Goal: Find contact information: Find contact information

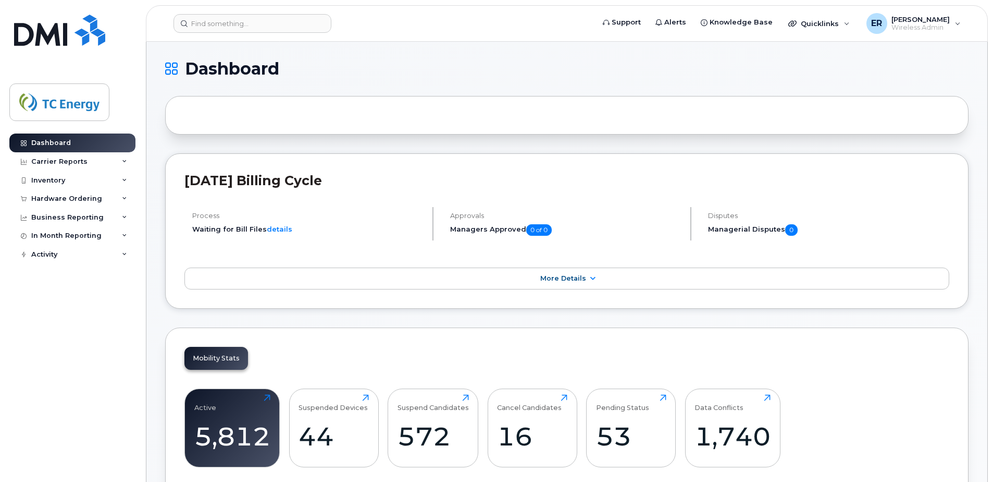
click at [240, 34] on header "Support Alerts Knowledge Base Quicklinks Suspend / Cancel Device Change SIM Car…" at bounding box center [567, 23] width 842 height 36
click at [242, 27] on input at bounding box center [253, 23] width 158 height 19
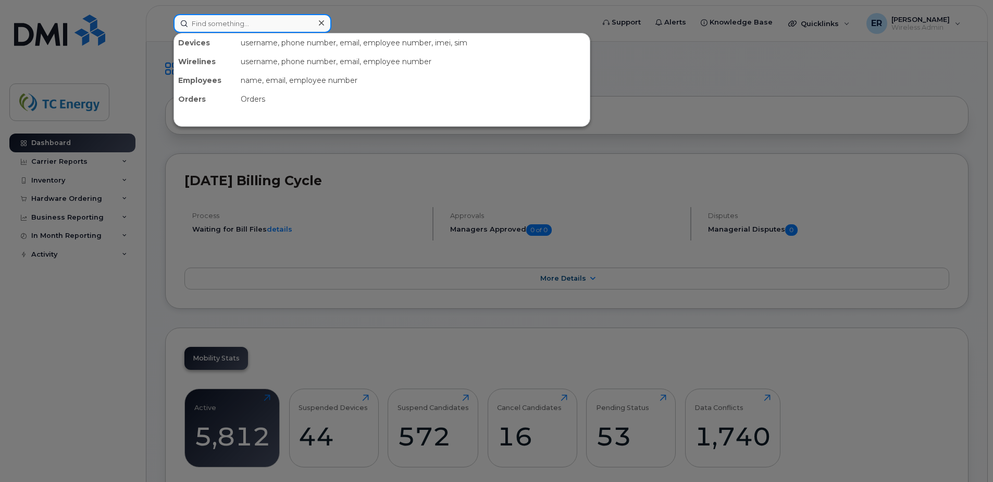
paste input "[PERSON_NAME]"
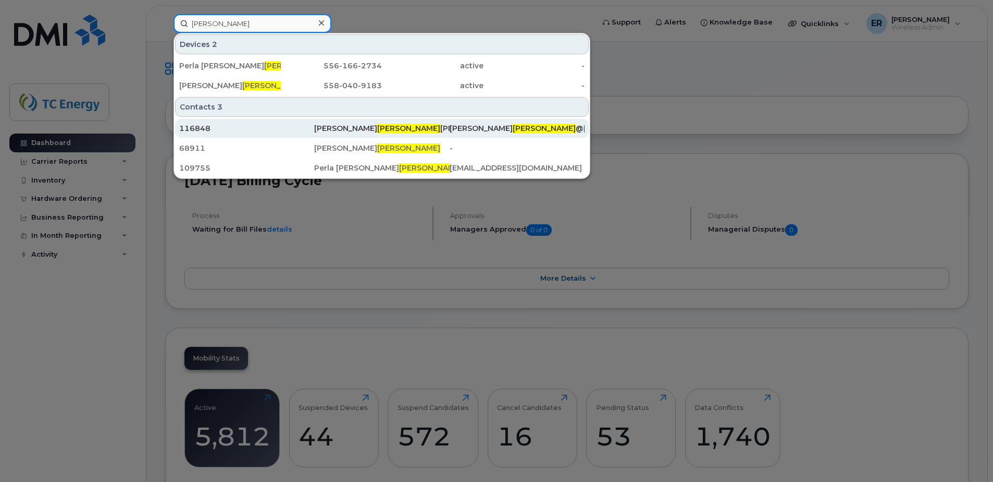
type input "[PERSON_NAME]"
click at [392, 130] on div "[PERSON_NAME]" at bounding box center [381, 128] width 135 height 10
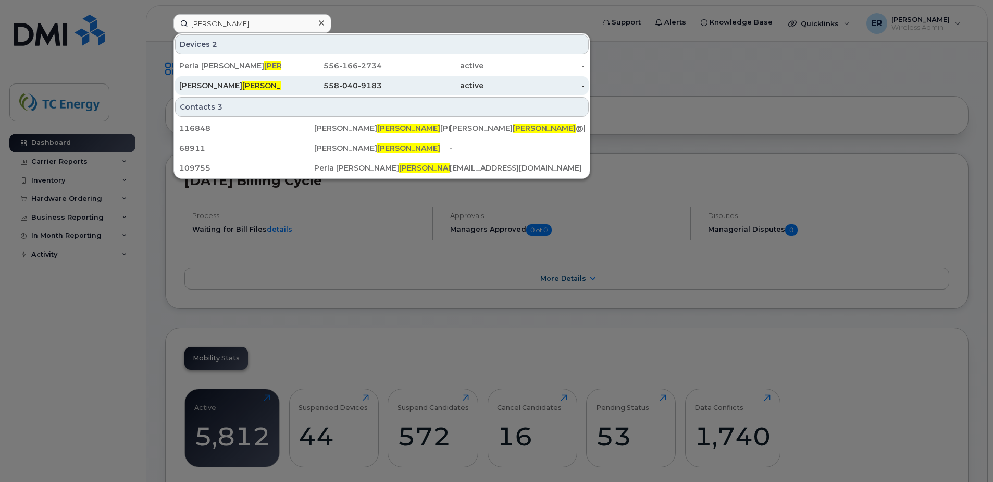
click at [226, 78] on div "[PERSON_NAME]" at bounding box center [230, 85] width 102 height 19
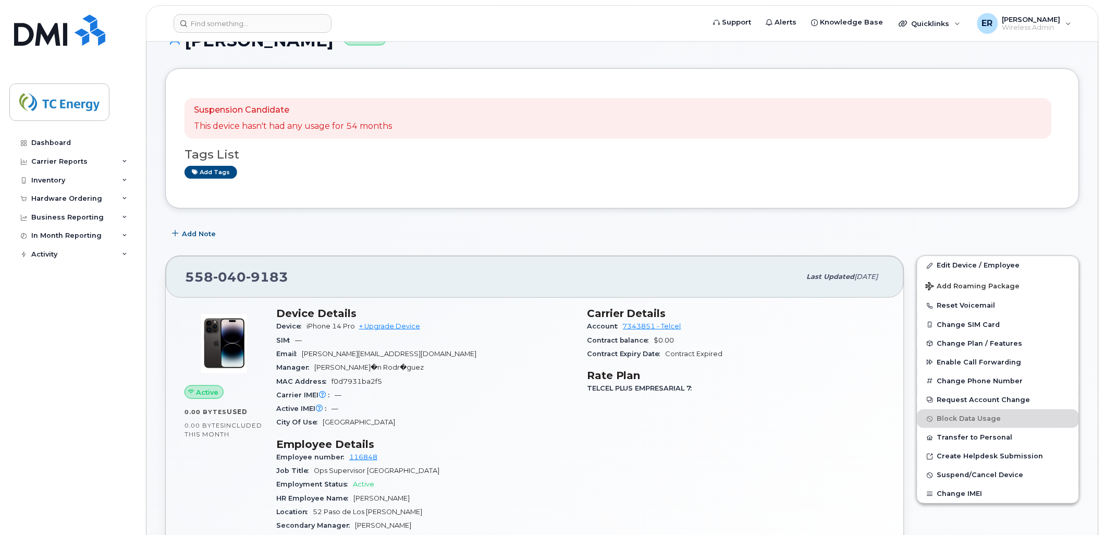
scroll to position [58, 0]
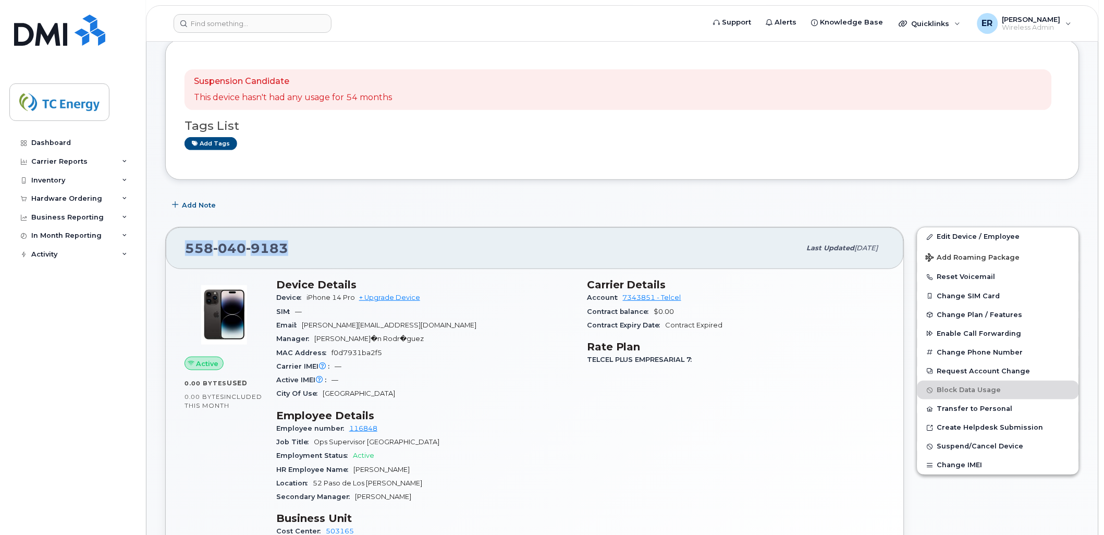
drag, startPoint x: 290, startPoint y: 249, endPoint x: 181, endPoint y: 249, distance: 109.4
click at [185, 249] on div "558 040 9183" at bounding box center [493, 248] width 616 height 22
copy span "558 040 9183"
click at [195, 26] on input at bounding box center [253, 23] width 158 height 19
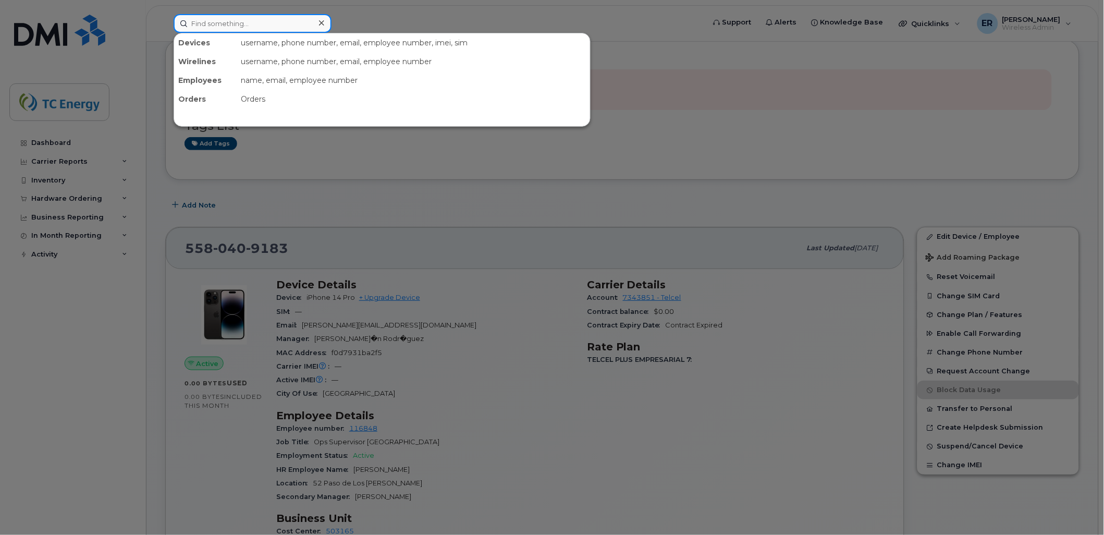
paste input "Dudnikow"
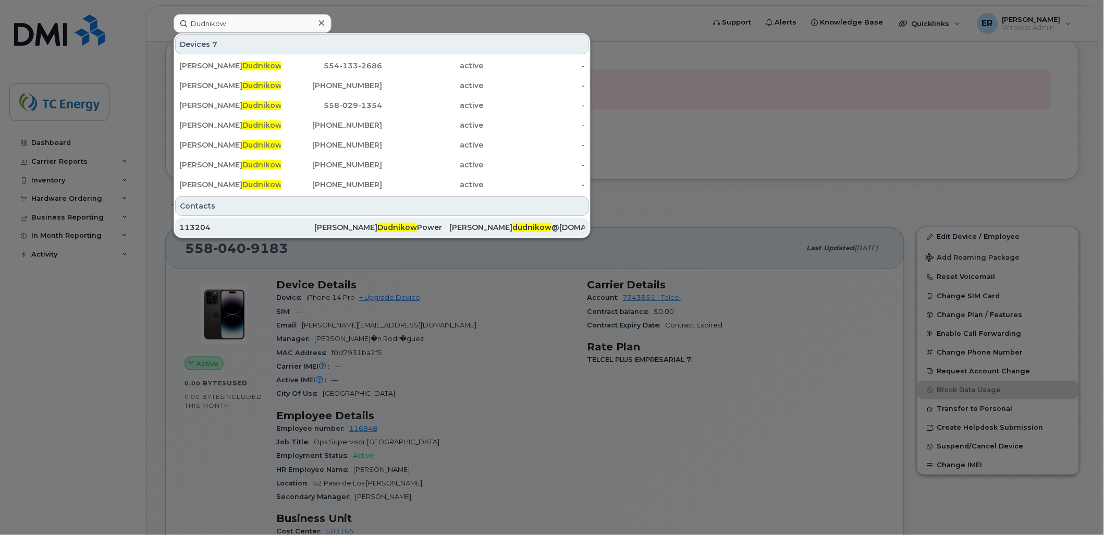
click at [242, 226] on div "113204" at bounding box center [246, 227] width 135 height 10
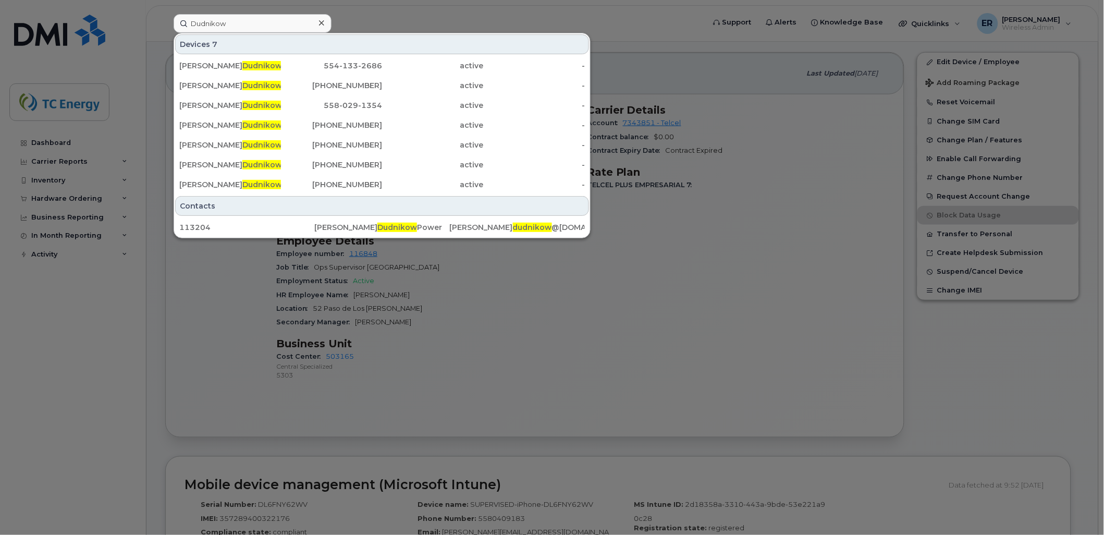
scroll to position [231, 0]
click at [238, 23] on input "Dudnikow" at bounding box center [253, 23] width 158 height 19
paste input "+525548831848"
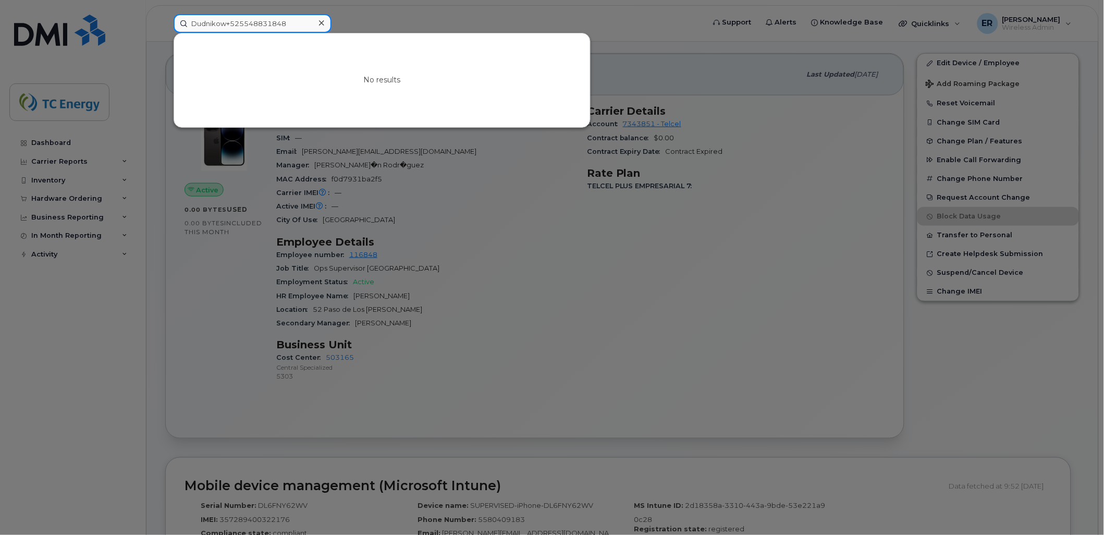
drag, startPoint x: 240, startPoint y: 22, endPoint x: 194, endPoint y: 22, distance: 46.4
click at [191, 23] on input "Dudnikow+525548831848" at bounding box center [253, 23] width 158 height 19
type input "5548831848"
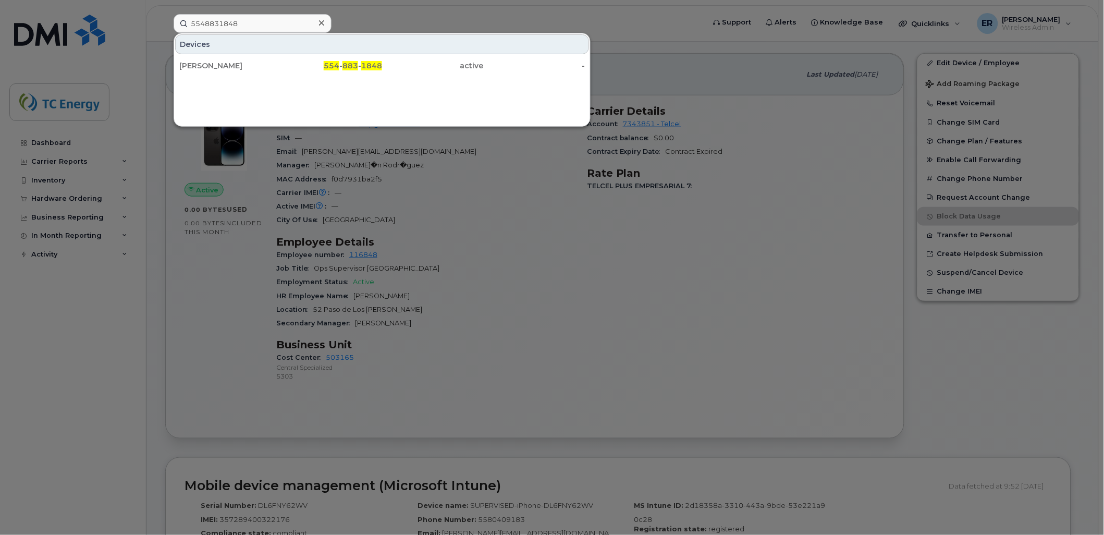
click at [245, 55] on div "Alejandro Dudnikow 554 - 883 - 1848 active -" at bounding box center [382, 65] width 416 height 21
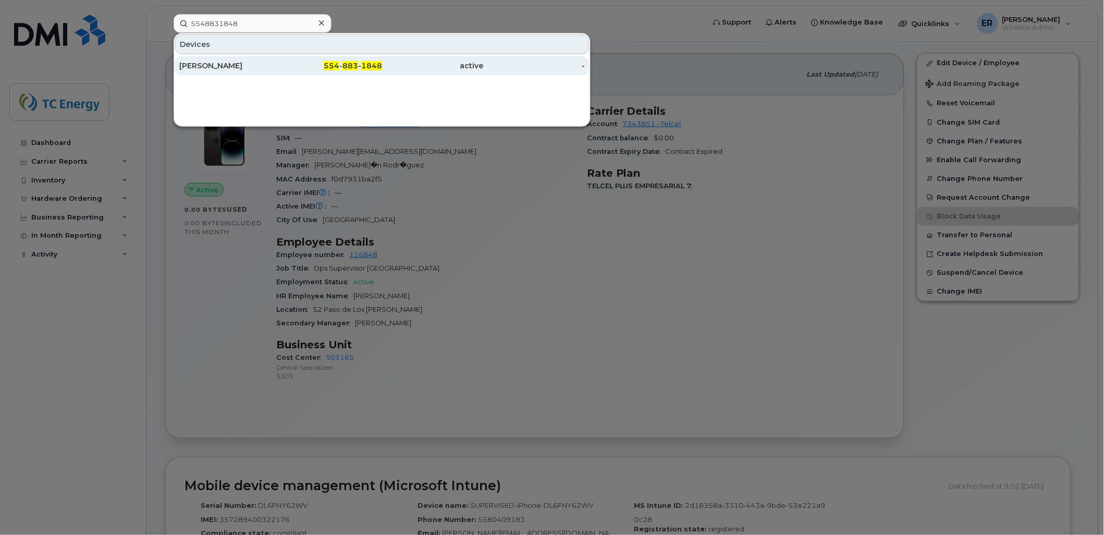
click at [231, 68] on div "Alejandro Dudnikow" at bounding box center [230, 65] width 102 height 10
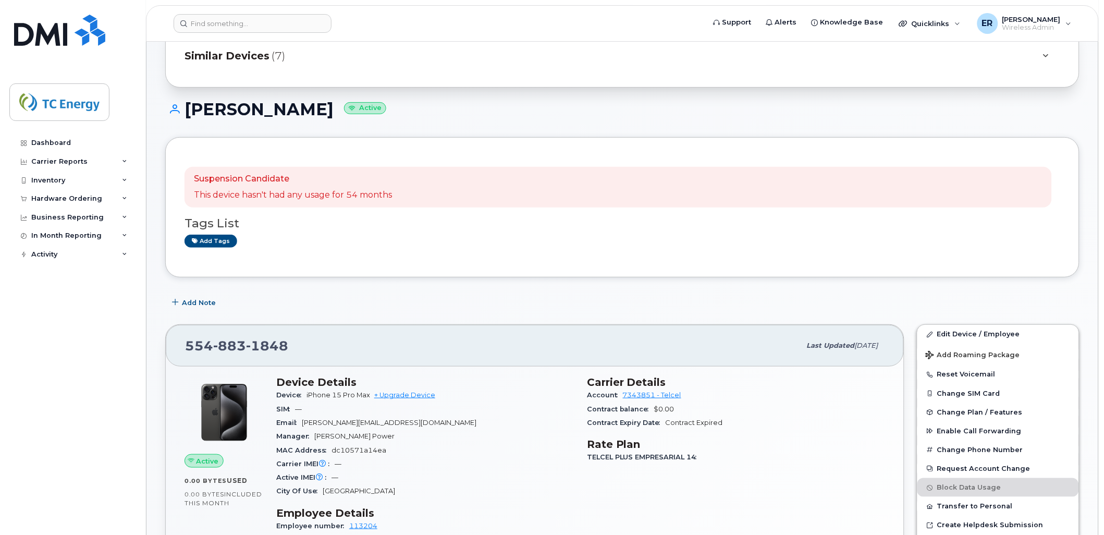
scroll to position [116, 0]
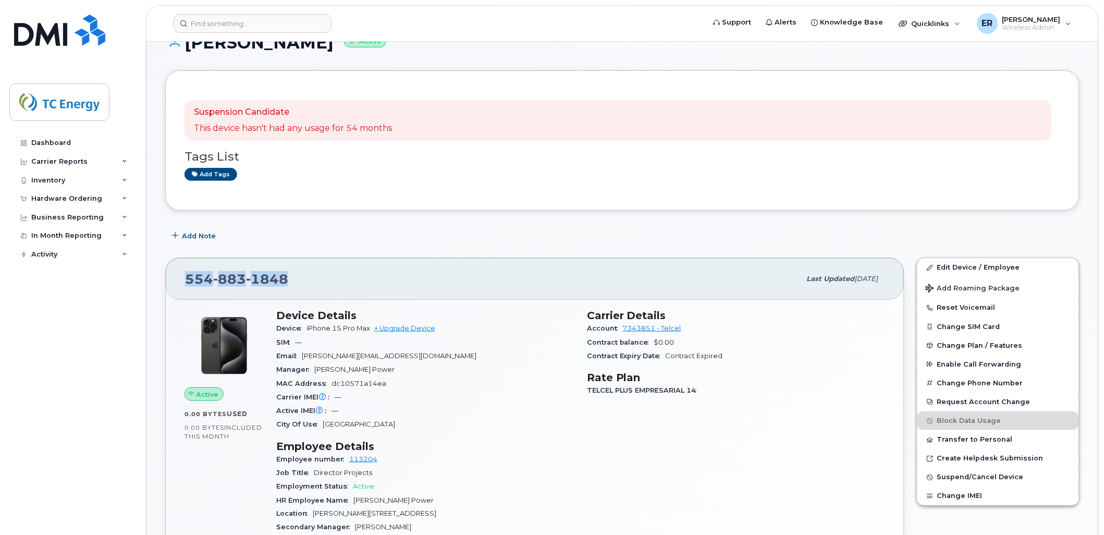
drag, startPoint x: 291, startPoint y: 280, endPoint x: 183, endPoint y: 282, distance: 107.4
click at [183, 282] on div "[PHONE_NUMBER] Last updated [DATE]" at bounding box center [535, 279] width 738 height 42
copy span "[PHONE_NUMBER]"
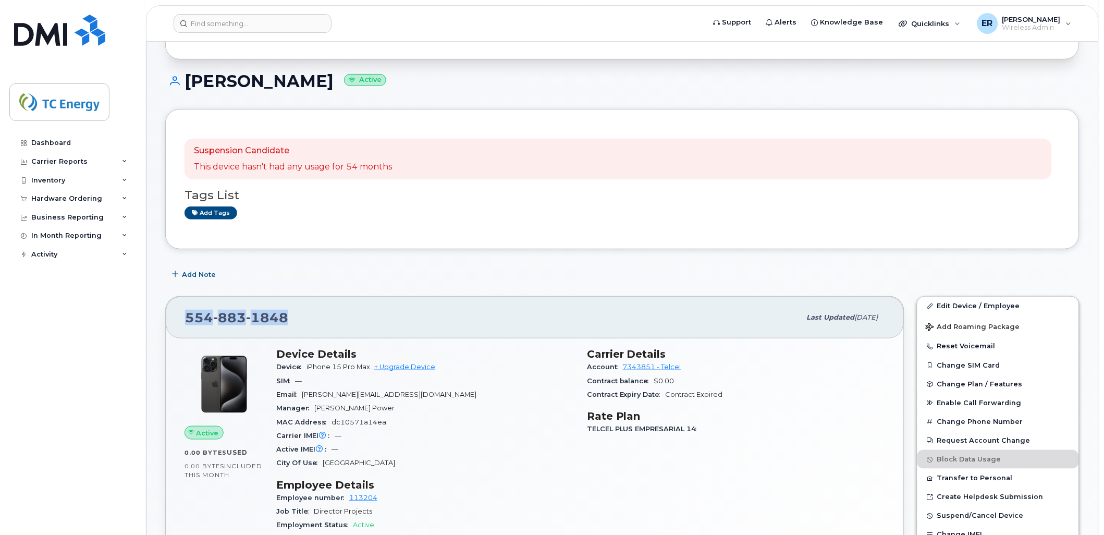
scroll to position [0, 0]
